Goal: Find specific page/section: Find specific page/section

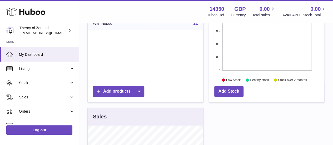
scroll to position [105, 0]
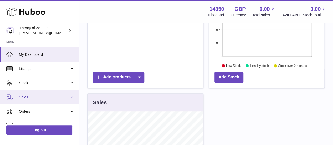
click at [25, 96] on span "Sales" at bounding box center [44, 97] width 50 height 5
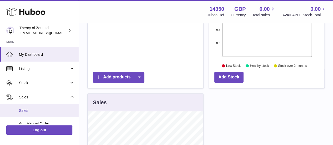
click at [38, 110] on span "Sales" at bounding box center [47, 110] width 56 height 5
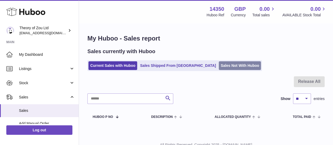
click at [219, 67] on link "Sales Not With Huboo" at bounding box center [240, 65] width 42 height 9
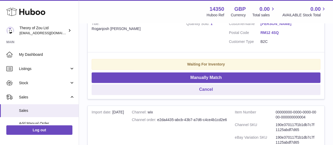
scroll to position [210, 0]
